Goal: Transaction & Acquisition: Download file/media

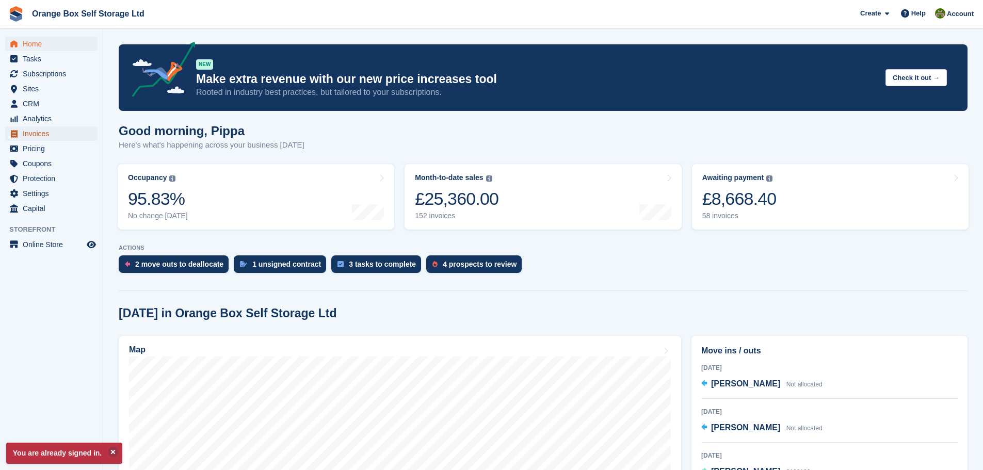
click at [58, 133] on span "Invoices" at bounding box center [54, 133] width 62 height 14
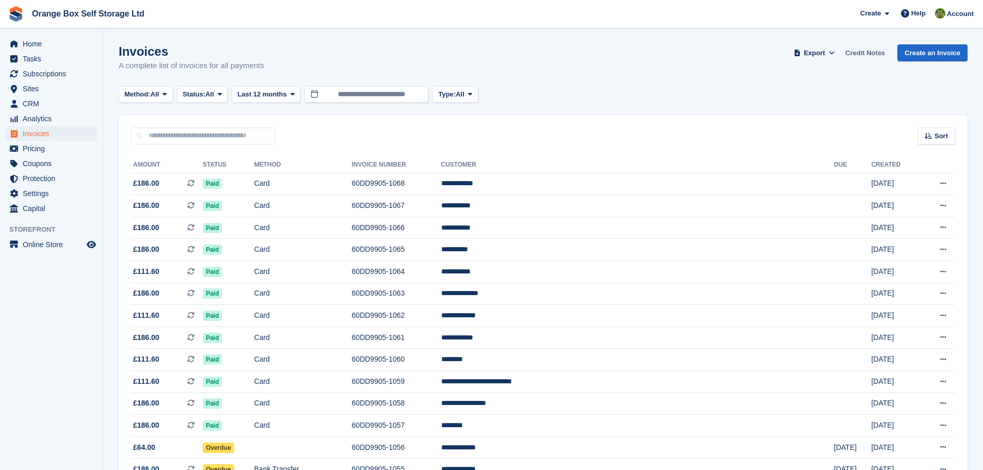
click at [883, 52] on link "Credit Notes" at bounding box center [865, 52] width 48 height 17
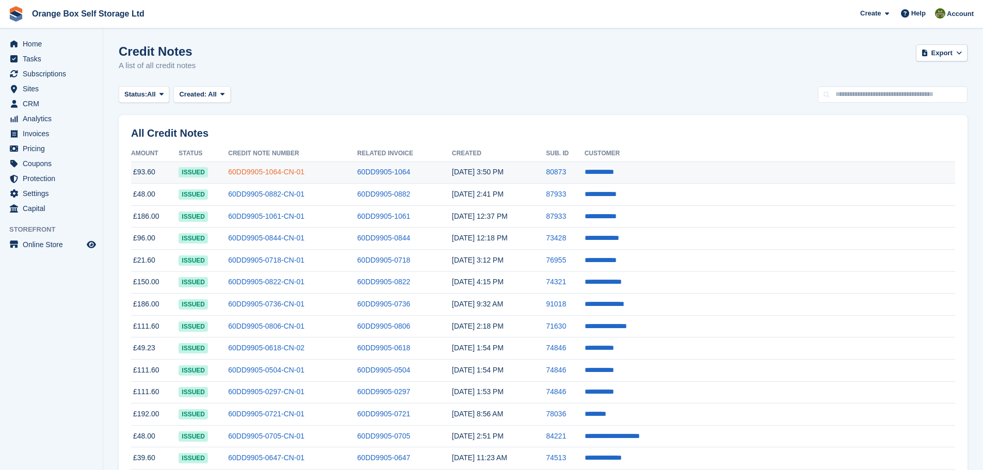
click at [304, 175] on link "60DD9905-1064-CN-01" at bounding box center [266, 172] width 76 height 8
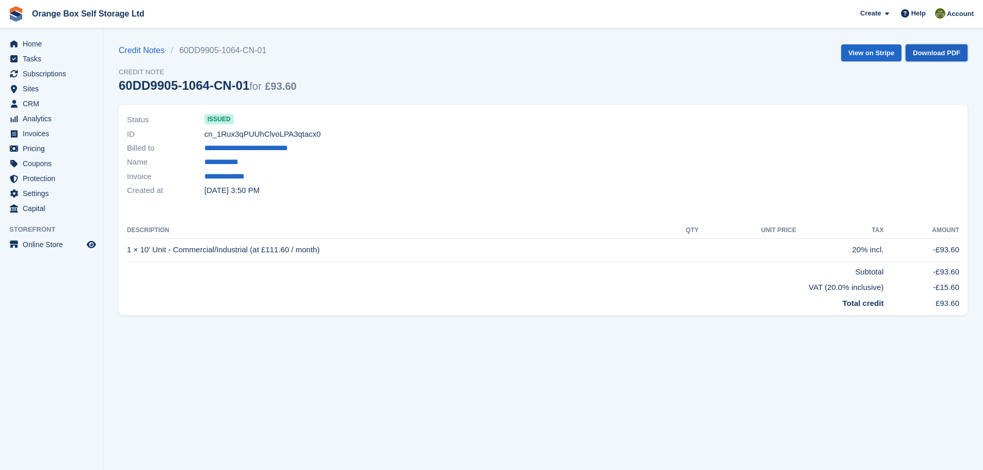
click at [931, 49] on link "Download PDF" at bounding box center [936, 52] width 62 height 17
click at [150, 48] on link "Credit Notes" at bounding box center [145, 50] width 52 height 12
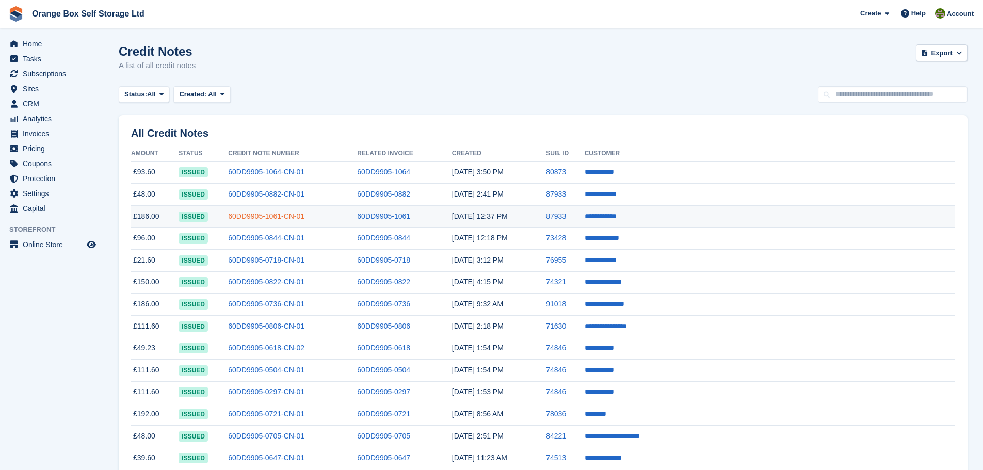
click at [304, 220] on link "60DD9905-1061-CN-01" at bounding box center [266, 216] width 76 height 8
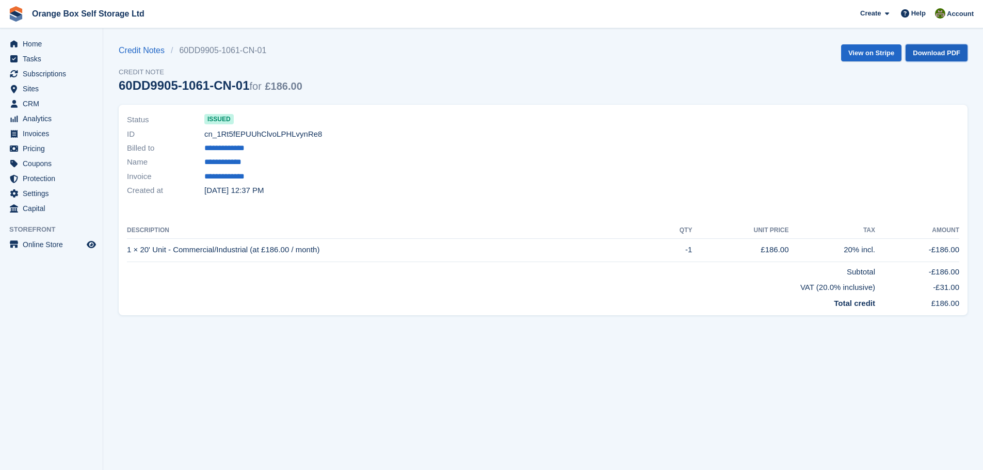
click at [944, 50] on link "Download PDF" at bounding box center [936, 52] width 62 height 17
click at [133, 52] on link "Credit Notes" at bounding box center [145, 50] width 52 height 12
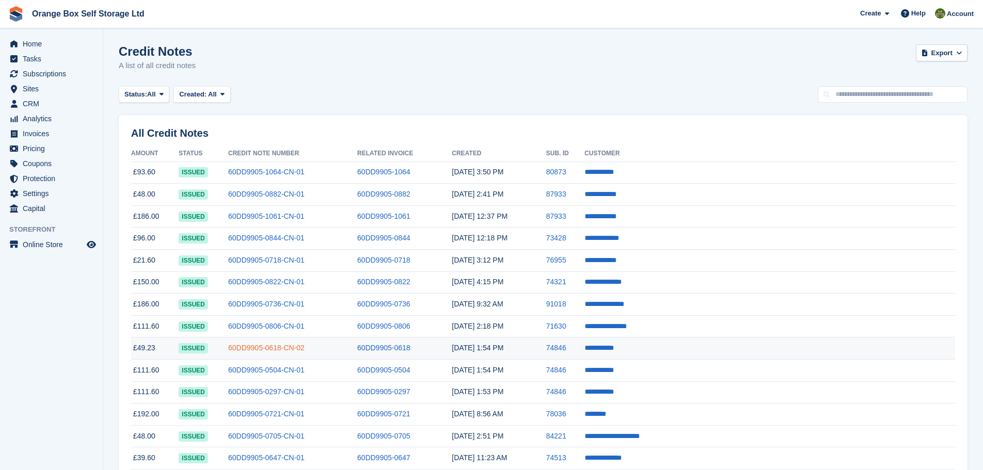
click at [304, 344] on link "60DD9905-0618-CN-02" at bounding box center [266, 348] width 76 height 8
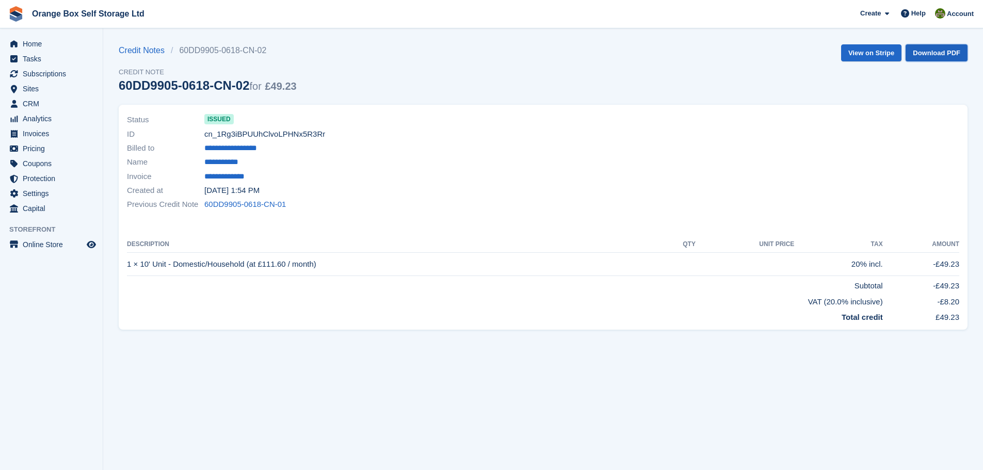
click at [927, 46] on link "Download PDF" at bounding box center [936, 52] width 62 height 17
click at [147, 44] on link "Credit Notes" at bounding box center [145, 50] width 52 height 12
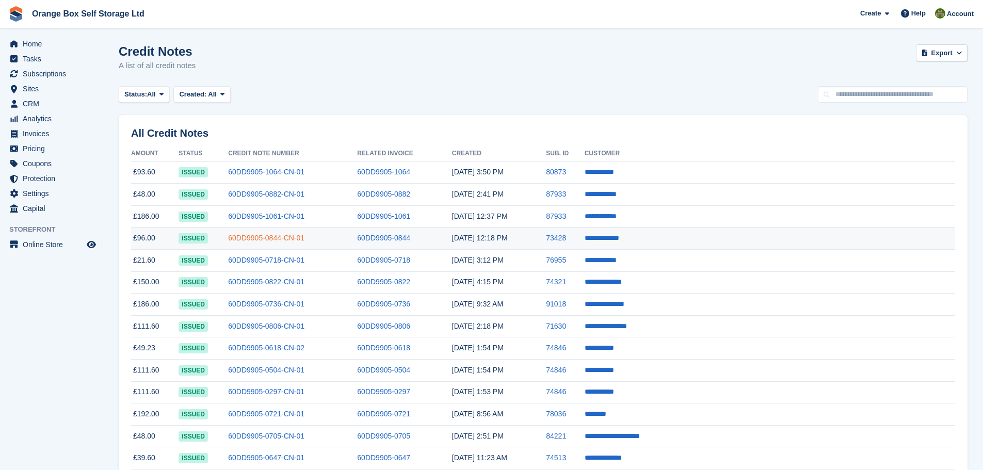
click at [304, 236] on link "60DD9905-0844-CN-01" at bounding box center [266, 238] width 76 height 8
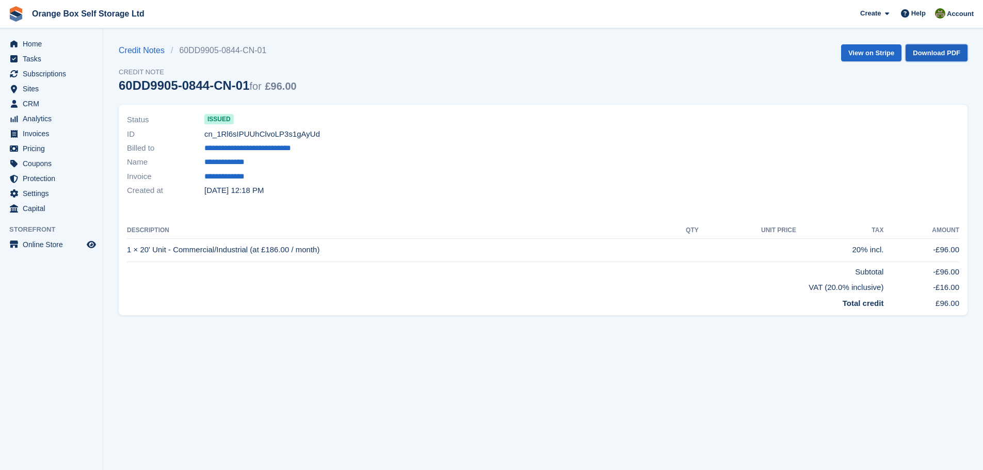
click at [934, 55] on link "Download PDF" at bounding box center [936, 52] width 62 height 17
click at [25, 42] on span "Home" at bounding box center [54, 44] width 62 height 14
